Goal: Task Accomplishment & Management: Use online tool/utility

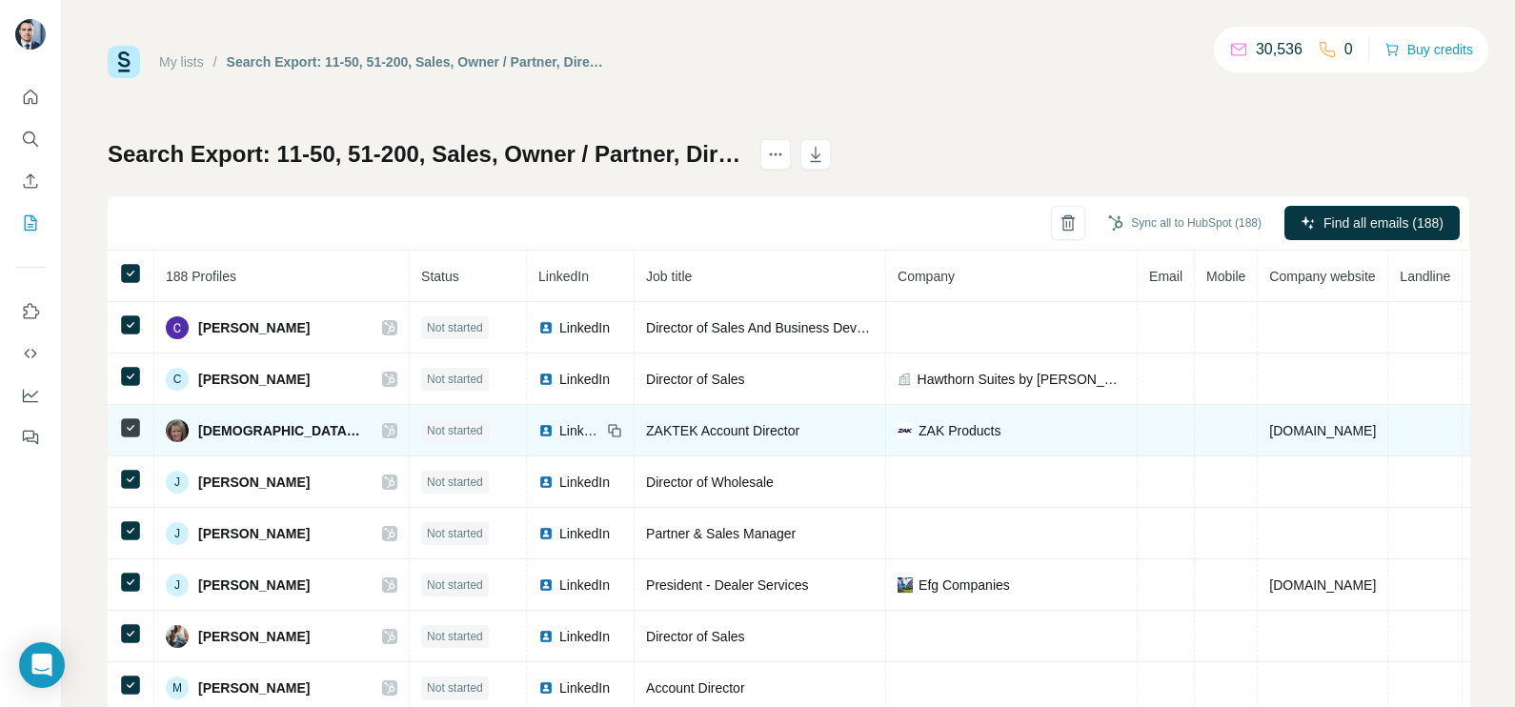
scroll to position [71, 0]
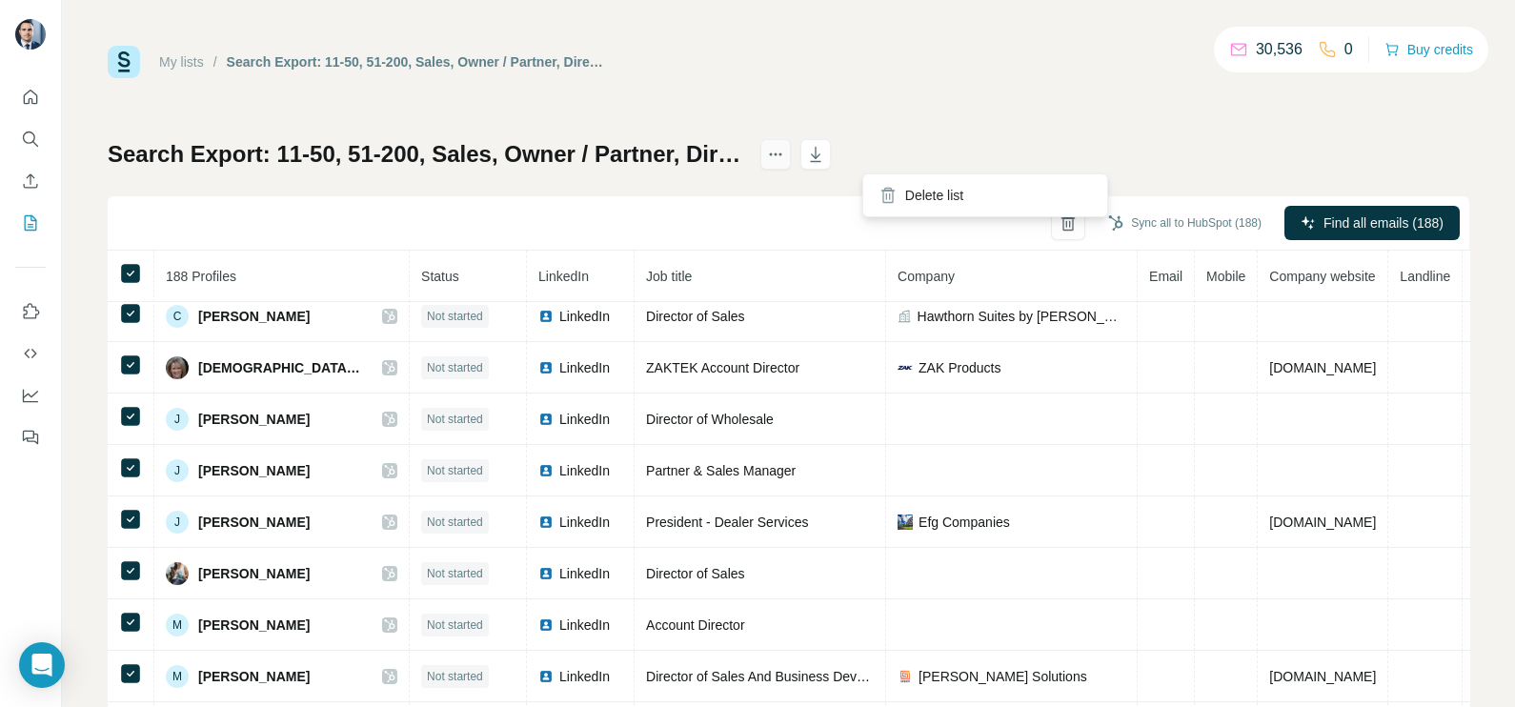
click at [785, 161] on icon "actions" at bounding box center [775, 154] width 19 height 19
click at [785, 151] on icon "actions" at bounding box center [775, 154] width 19 height 19
click at [1039, 87] on div "My lists / Search Export: 11-50, 51-200, Sales, Owner / Partner, Director, Vice…" at bounding box center [789, 400] width 1362 height 708
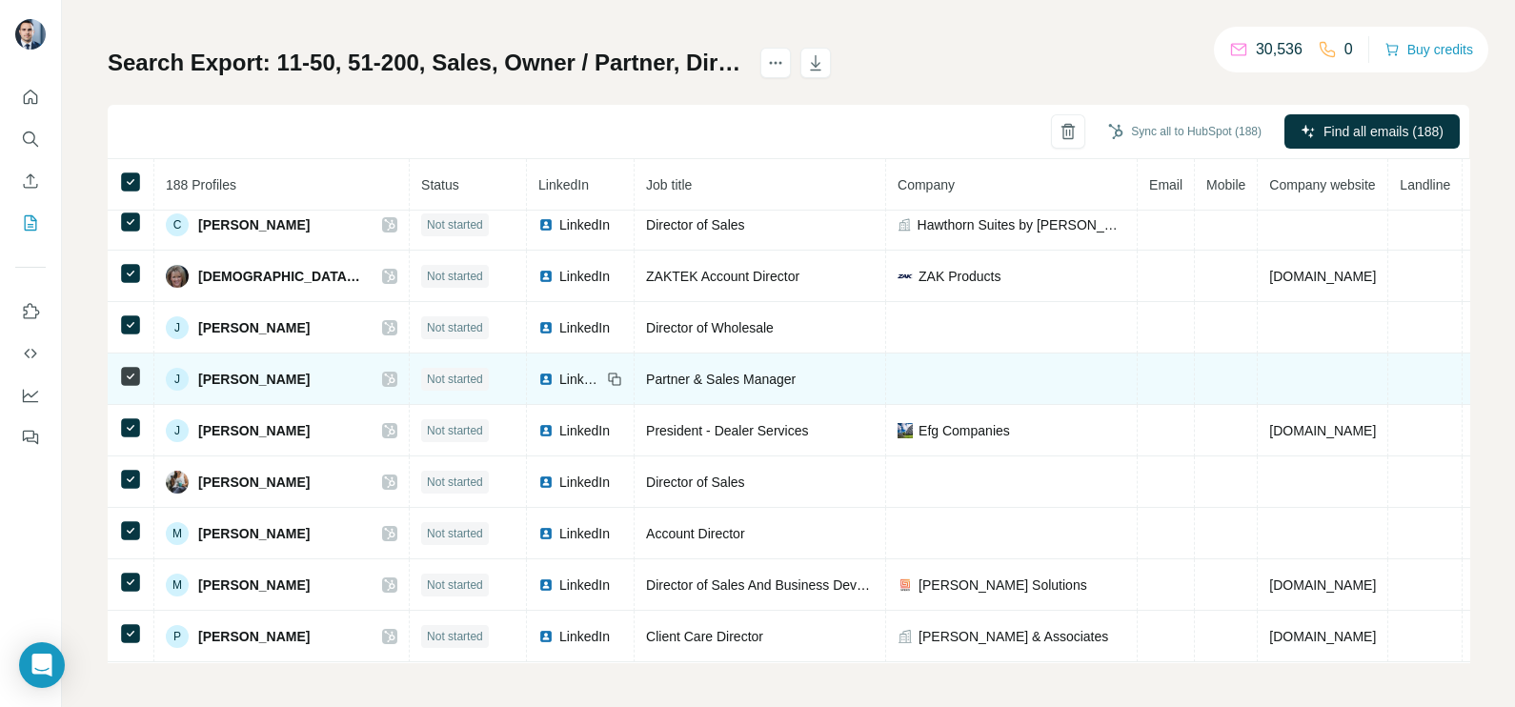
scroll to position [0, 0]
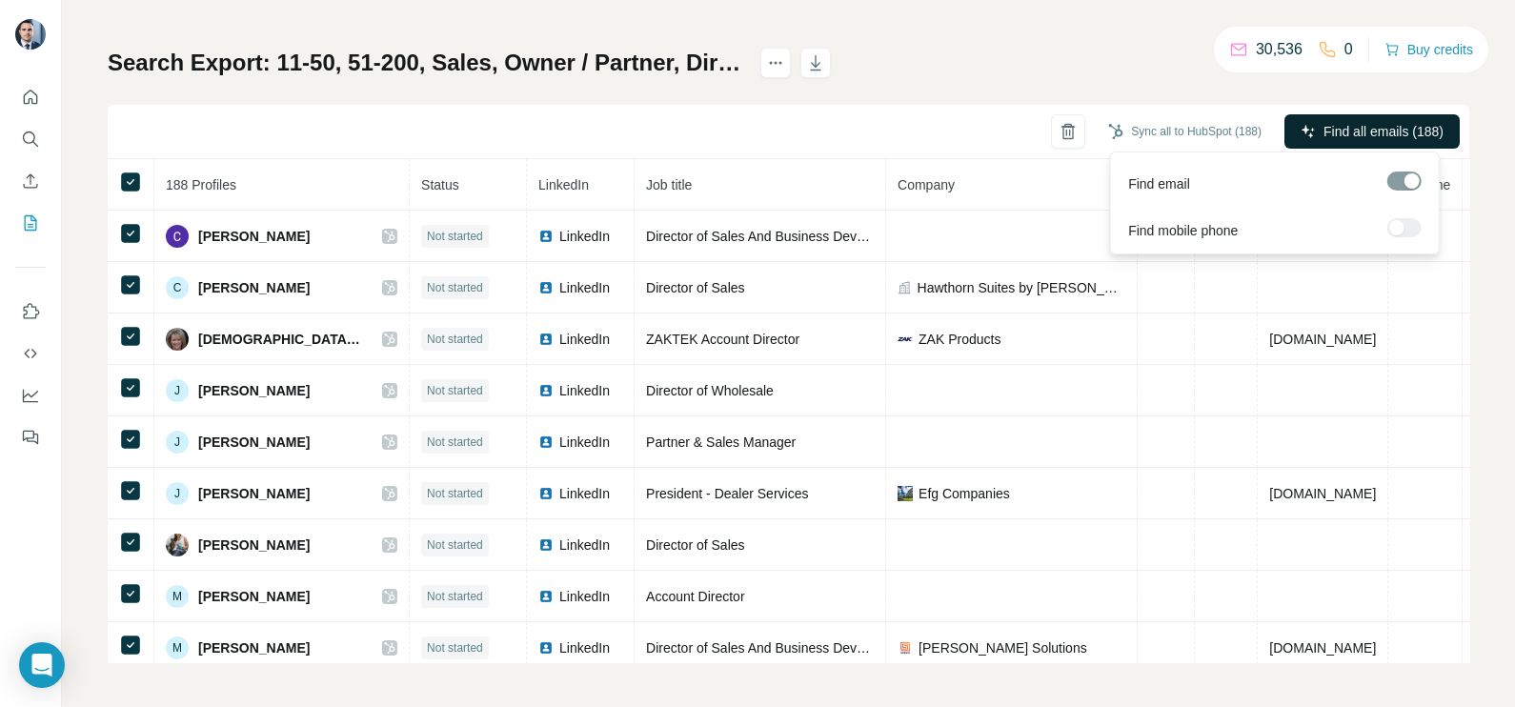
click at [1344, 132] on span "Find all emails (188)" at bounding box center [1383, 131] width 120 height 19
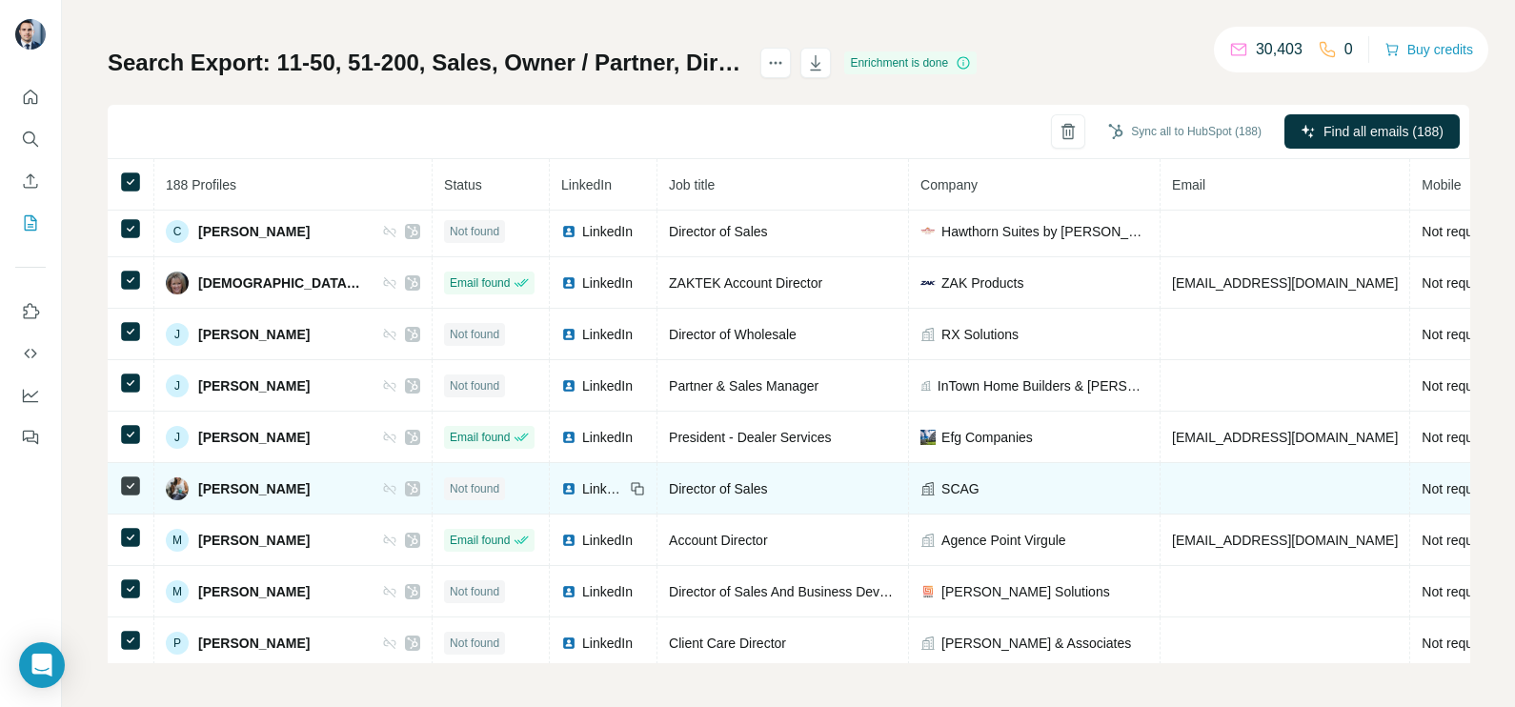
scroll to position [71, 0]
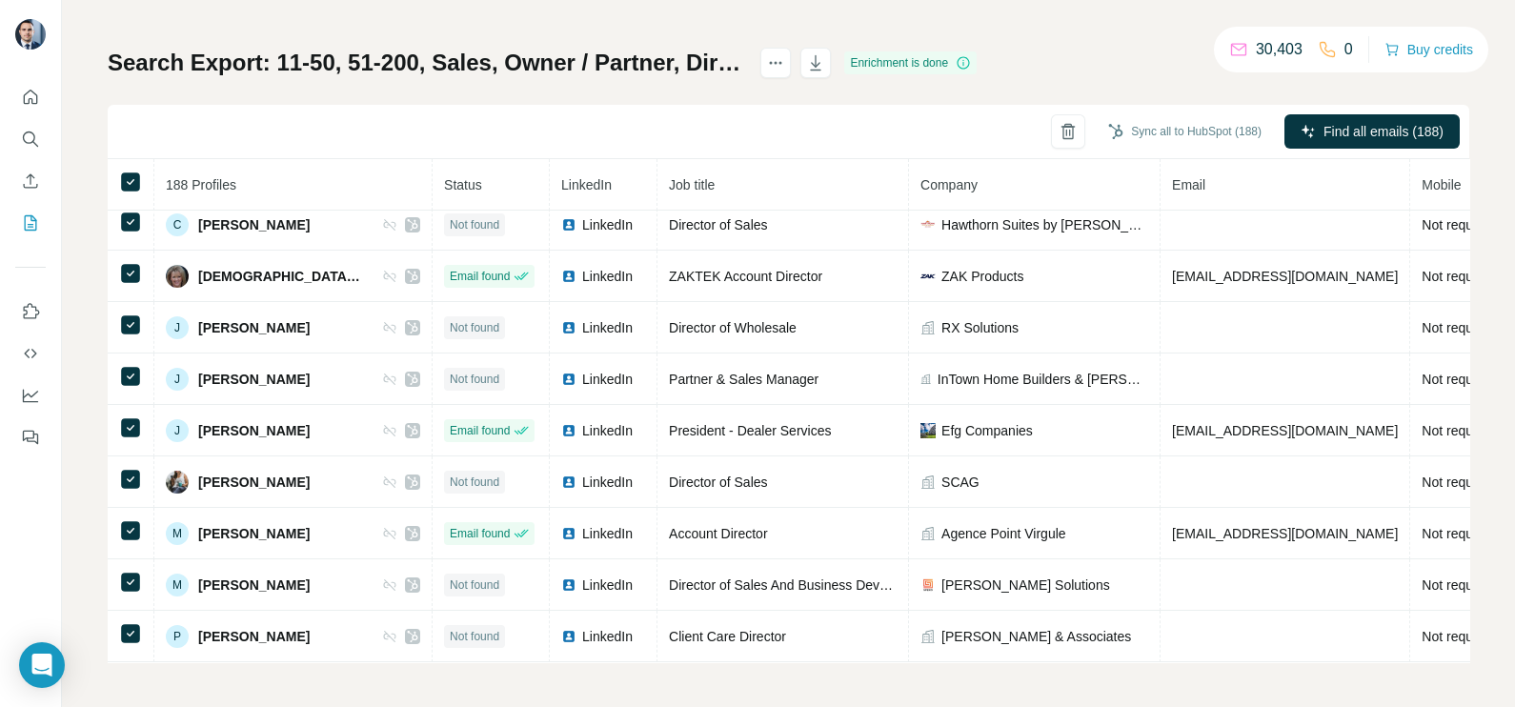
click at [901, 662] on div "My lists / Search Export: 11-50, 51-200, Sales, Owner / Partner, Director, Vice…" at bounding box center [788, 353] width 1453 height 707
click at [831, 74] on button "button" at bounding box center [815, 63] width 30 height 30
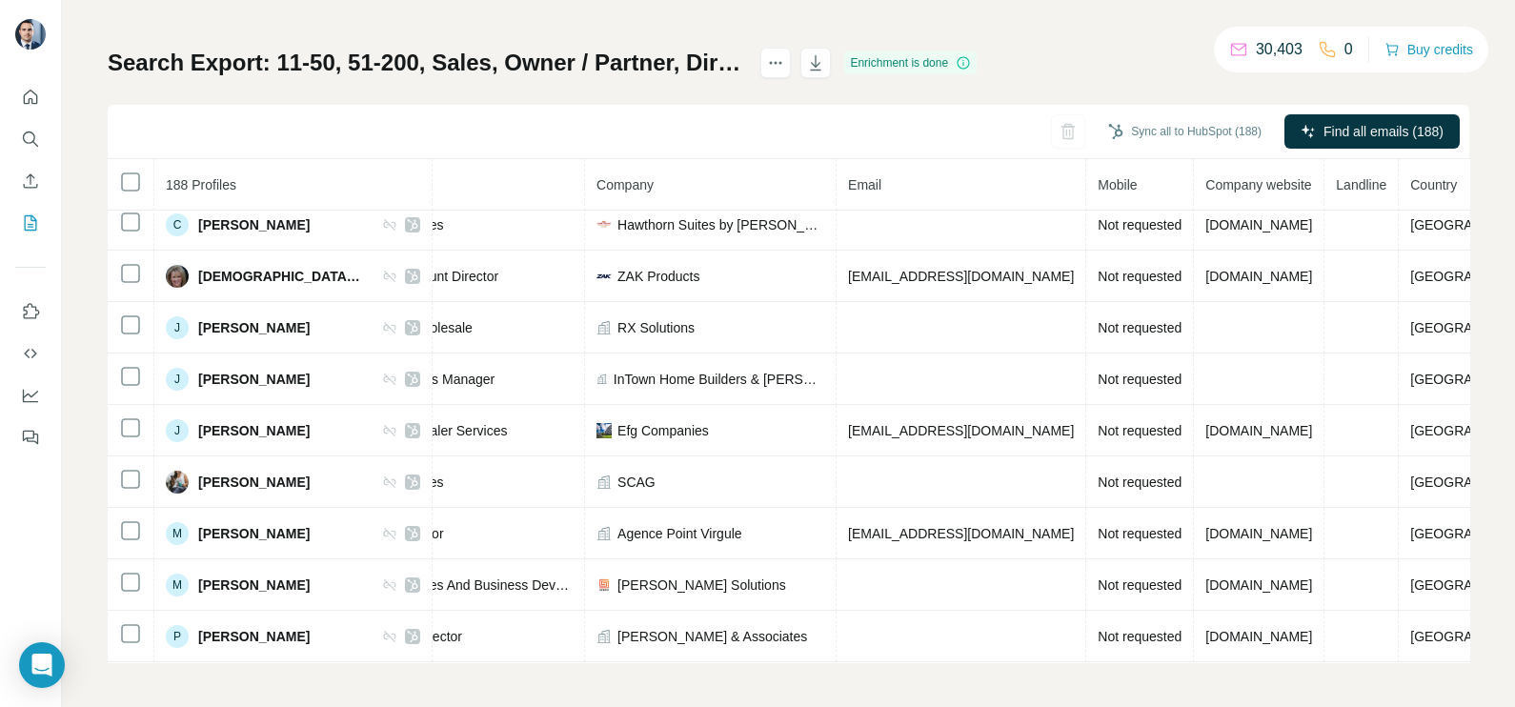
scroll to position [71, 0]
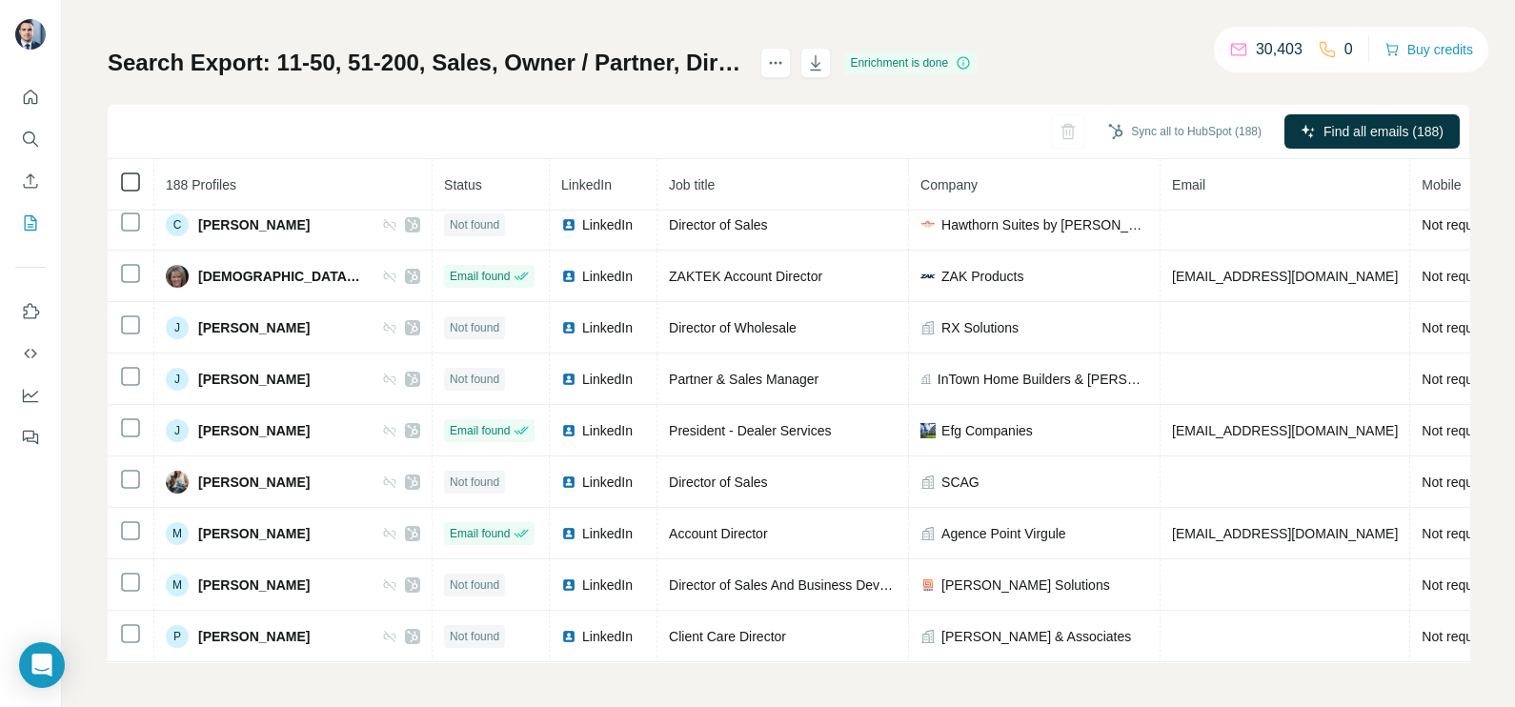
click at [141, 176] on icon at bounding box center [130, 182] width 23 height 23
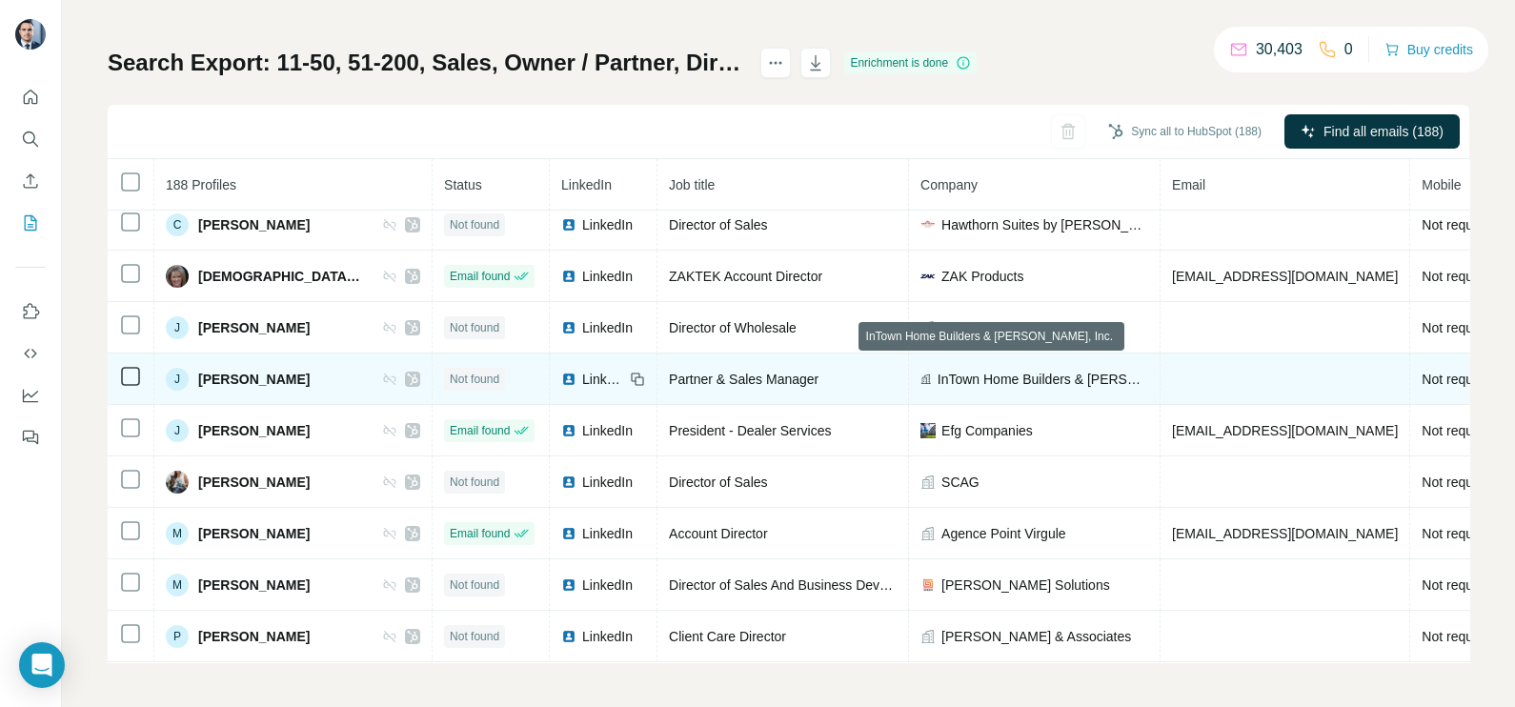
scroll to position [0, 0]
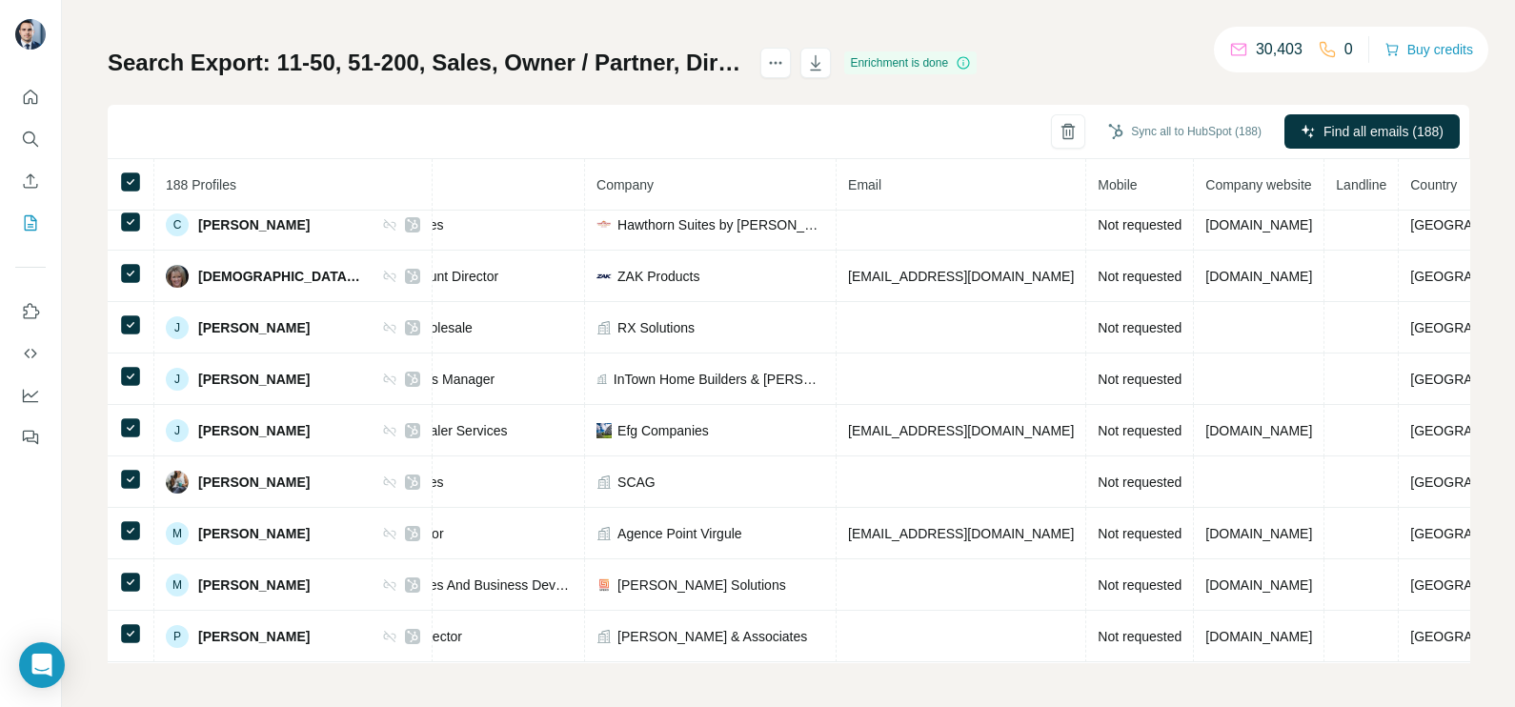
scroll to position [71, 0]
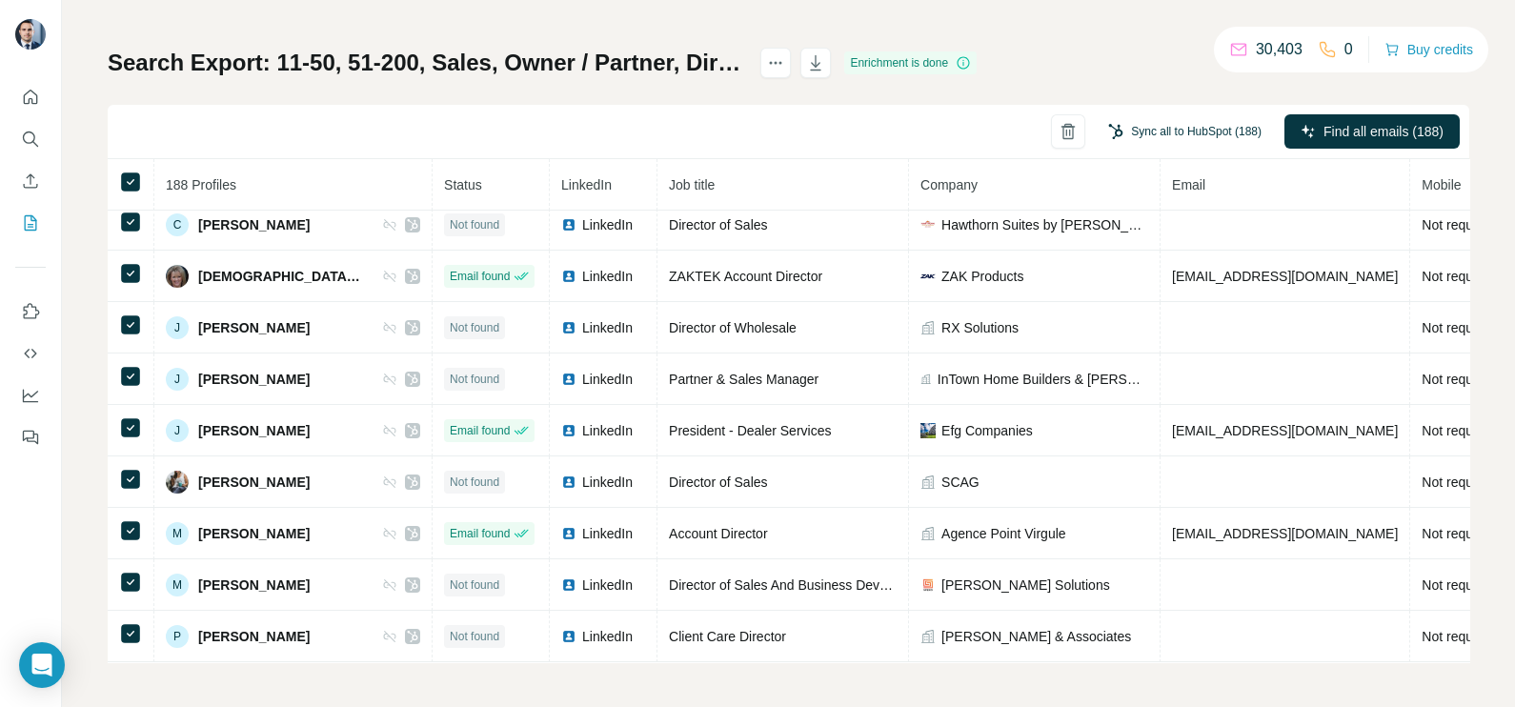
click at [1120, 135] on button "Sync all to HubSpot (188)" at bounding box center [1185, 131] width 180 height 29
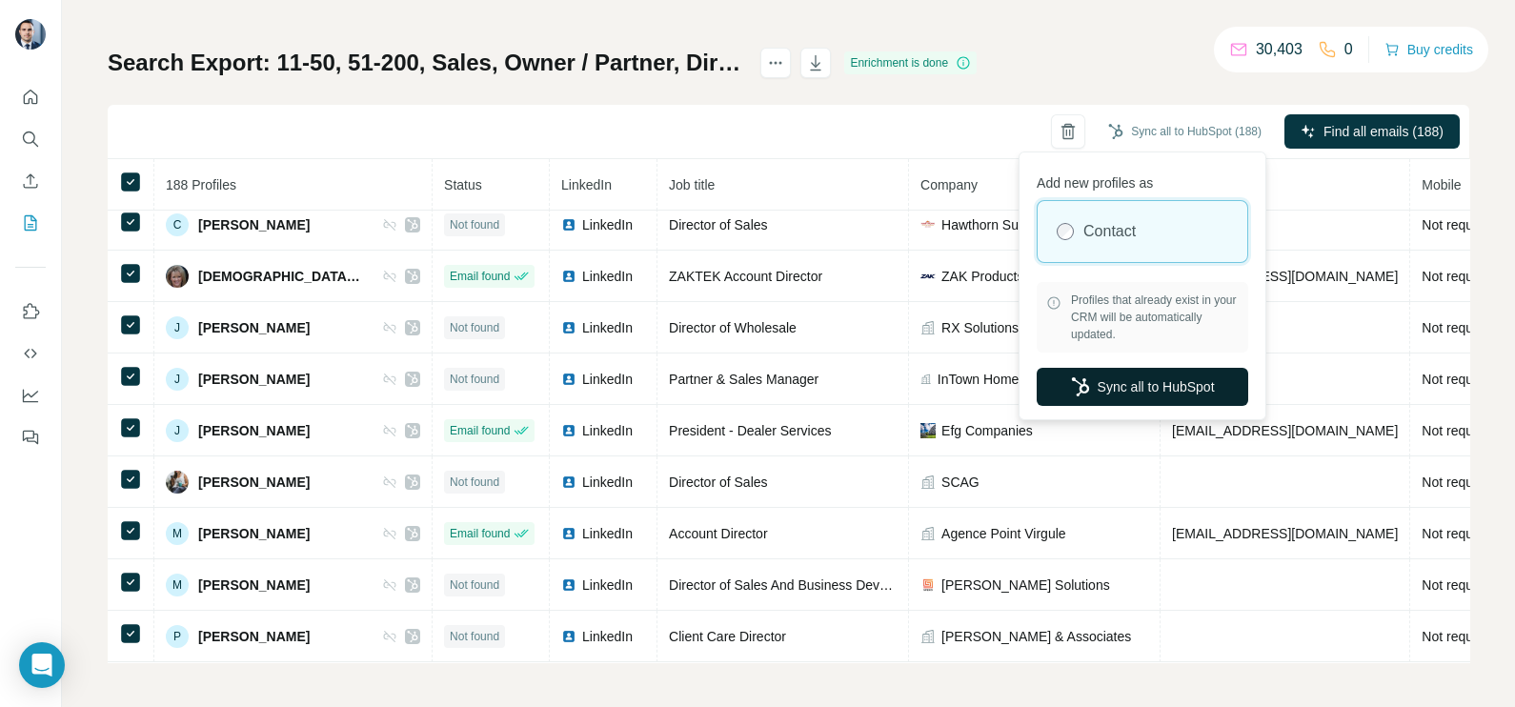
click at [1120, 393] on button "Sync all to HubSpot" at bounding box center [1143, 387] width 212 height 38
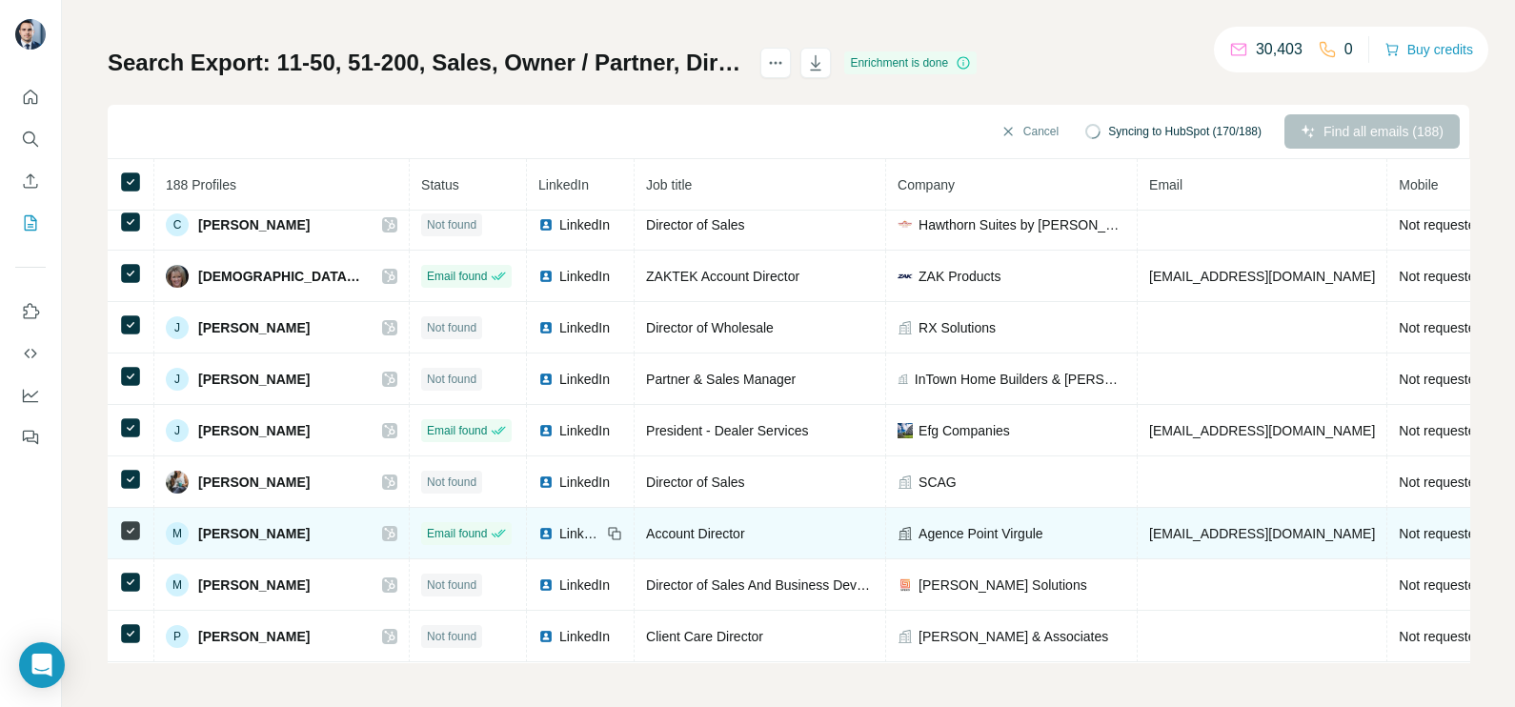
scroll to position [0, 0]
